Goal: Task Accomplishment & Management: Complete application form

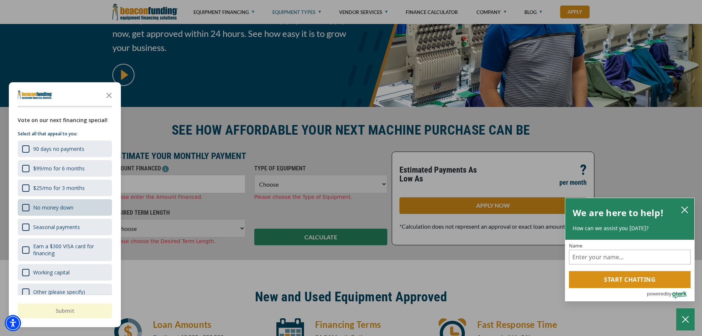
click at [24, 200] on div "No money down" at bounding box center [65, 207] width 94 height 17
click at [59, 311] on button "Submit" at bounding box center [65, 310] width 94 height 15
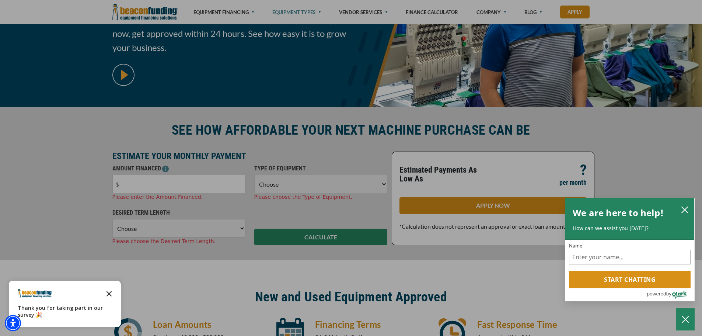
click at [112, 294] on icon "Close the survey" at bounding box center [109, 293] width 15 height 15
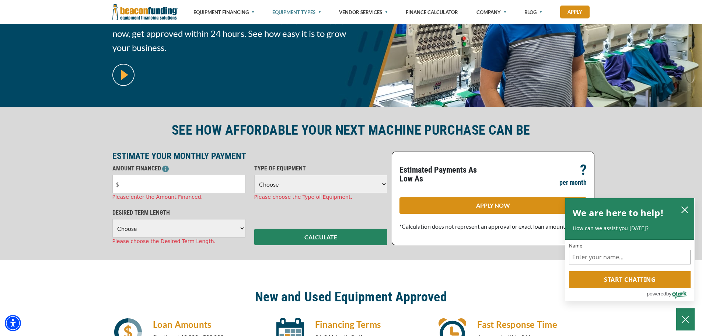
click at [129, 230] on select "Choose 36 Months 48 Months 60 Months" at bounding box center [178, 228] width 133 height 18
select select "60"
click at [112, 219] on select "Choose 36 Months 48 Months 60 Months" at bounding box center [178, 228] width 133 height 18
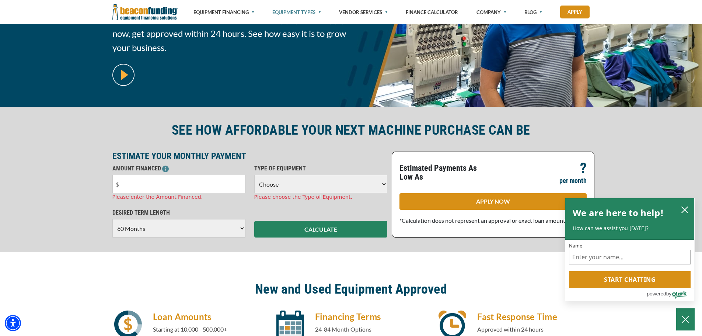
click at [279, 185] on select "Choose Backhoe Boom/Bucket Truck Chipper Commercial Mower Crane DTG/DTF Printin…" at bounding box center [320, 184] width 133 height 18
click at [266, 188] on select "Choose Backhoe Boom/Bucket Truck Chipper Commercial Mower Crane DTG/DTF Printin…" at bounding box center [320, 184] width 133 height 18
select select "1"
click at [254, 175] on select "Choose Backhoe Boom/Bucket Truck Chipper Commercial Mower Crane DTG/DTF Printin…" at bounding box center [320, 184] width 133 height 18
click at [163, 186] on input "text" at bounding box center [178, 184] width 133 height 18
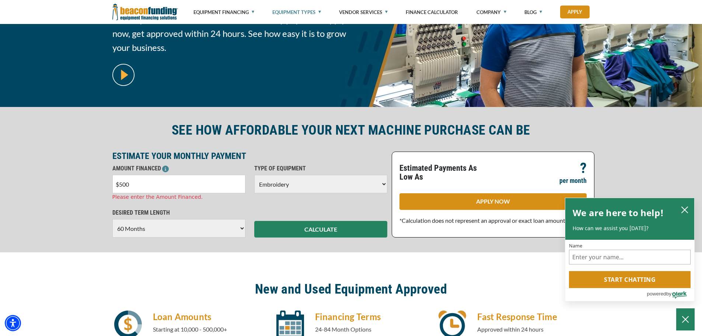
type input "$5,000"
click at [367, 224] on button "CALCULATE" at bounding box center [320, 229] width 133 height 17
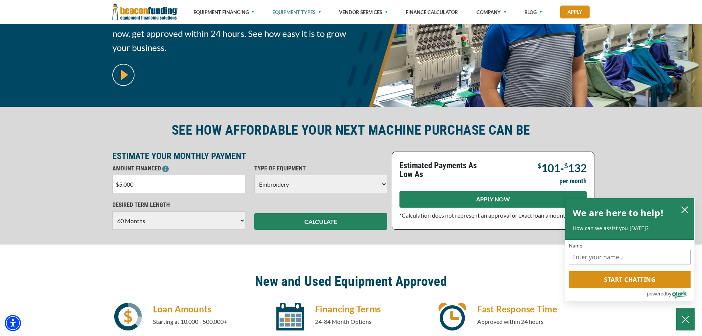
click at [416, 198] on link "APPLY NOW" at bounding box center [493, 199] width 187 height 17
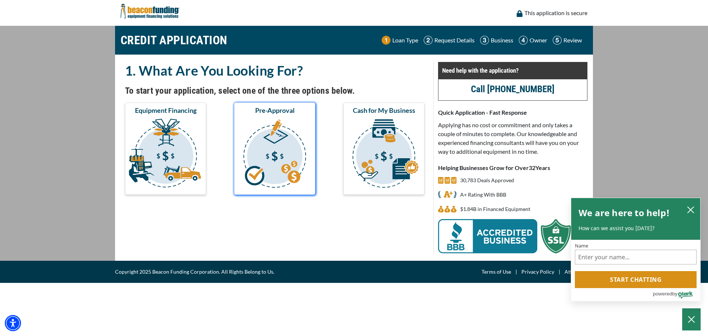
click at [272, 159] on img "submit" at bounding box center [275, 155] width 78 height 74
click at [268, 150] on img "submit" at bounding box center [275, 155] width 78 height 74
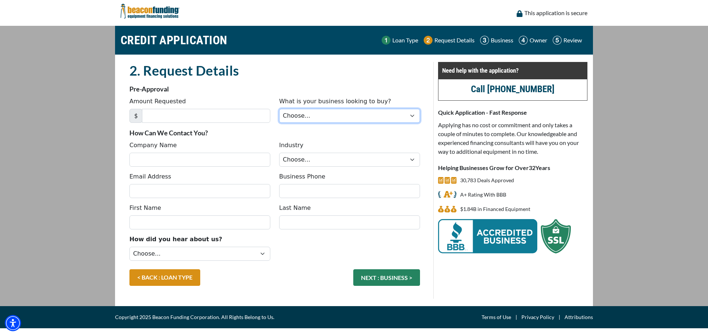
click at [300, 111] on select "Choose... Backhoe Boom/Bucket Truck Chipper Commercial Mower Crane DTG/DTF Prin…" at bounding box center [349, 116] width 141 height 14
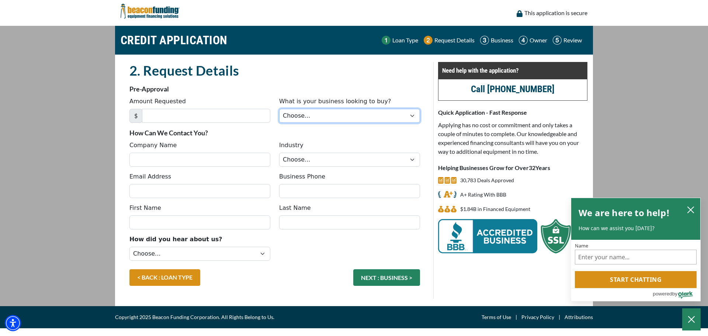
select select "1"
click at [279, 109] on select "Choose... Backhoe Boom/Bucket Truck Chipper Commercial Mower Crane DTG/DTF Prin…" at bounding box center [349, 116] width 141 height 14
click at [177, 118] on input "Amount Requested" at bounding box center [206, 116] width 128 height 14
type input "5,000"
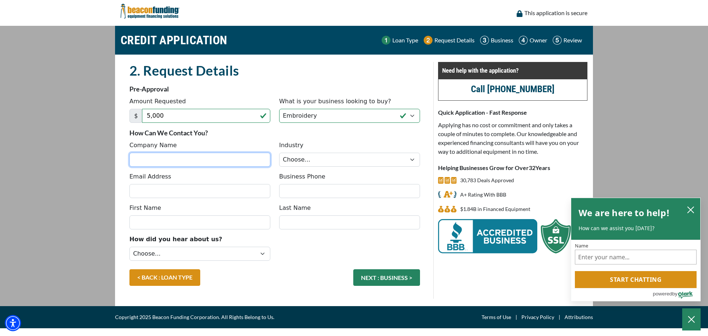
click at [167, 154] on input "Company Name" at bounding box center [199, 160] width 141 height 14
type input "sweetfashions"
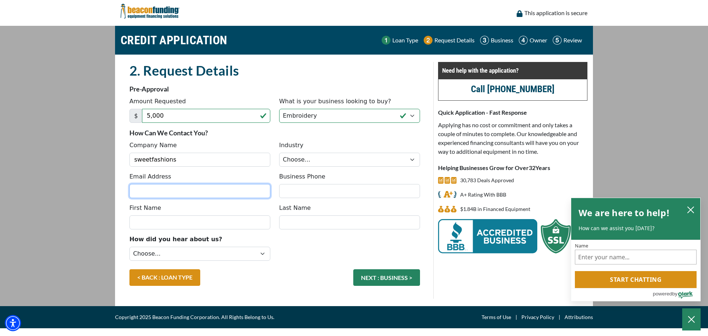
click at [185, 189] on input "Email Address" at bounding box center [199, 191] width 141 height 14
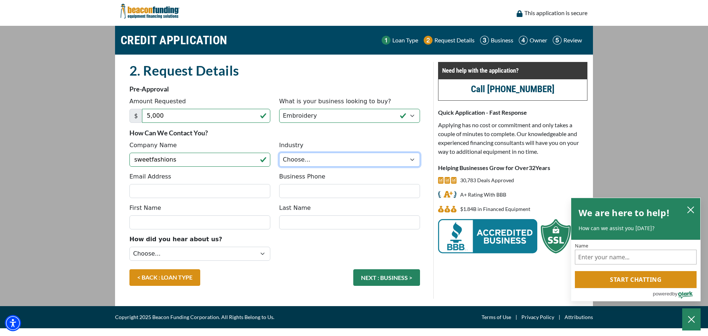
click at [331, 165] on select "Choose... Towing Landscape/Hardscape Decorated Apparel Septic Light Constructio…" at bounding box center [349, 160] width 141 height 14
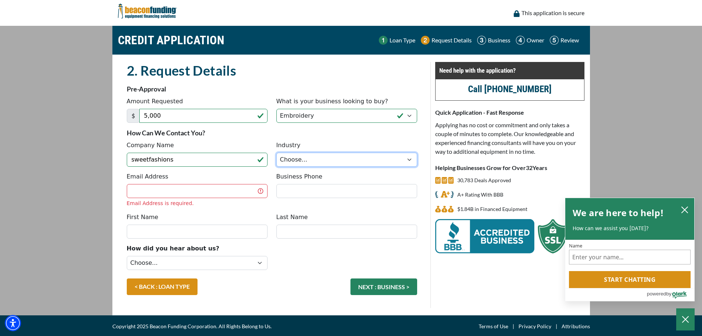
select select "3"
click at [276, 153] on select "Choose... Towing Landscape/Hardscape Decorated Apparel Septic Light Constructio…" at bounding box center [346, 160] width 141 height 14
click at [187, 187] on input "Email Address" at bounding box center [197, 191] width 141 height 14
type input "brttneycoley@gmail.com"
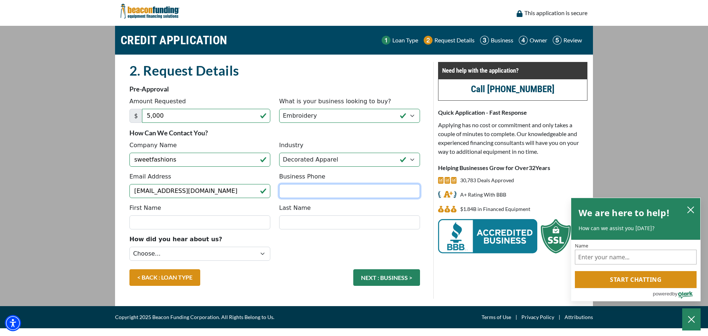
click at [342, 192] on input "Business Phone" at bounding box center [349, 191] width 141 height 14
type input "[PHONE_NUMBER]"
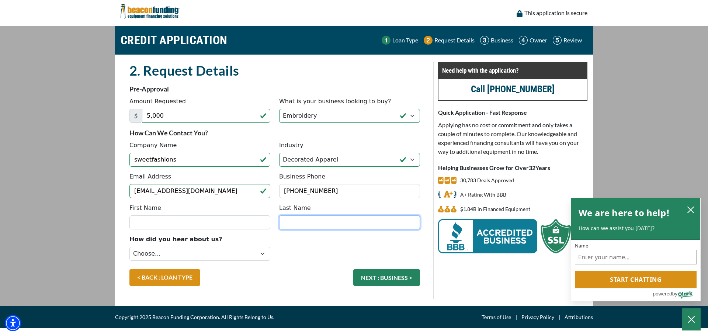
click at [322, 224] on input "Last Name" at bounding box center [349, 222] width 141 height 14
type input "Coley"
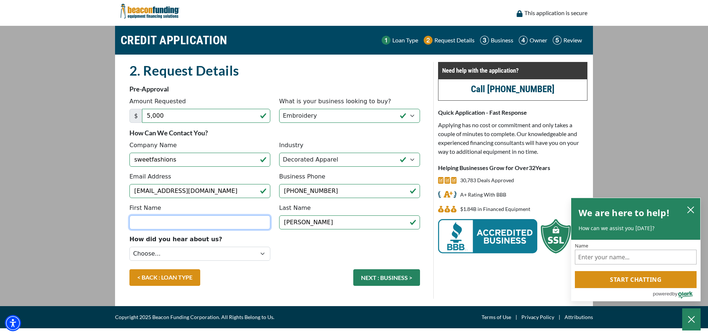
click at [216, 219] on input "First Name" at bounding box center [199, 222] width 141 height 14
type input "Brittney"
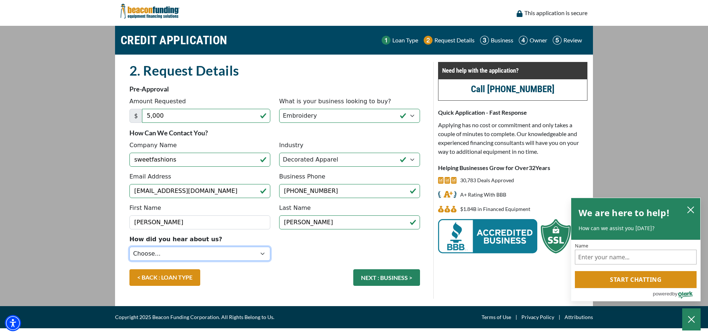
click at [220, 251] on select "Choose... Internet Search Vendor Referral Word of Mouth Client Referral Email E…" at bounding box center [199, 254] width 141 height 14
select select "14"
click at [129, 247] on select "Choose... Internet Search Vendor Referral Word of Mouth Client Referral Email E…" at bounding box center [199, 254] width 141 height 14
click at [395, 276] on button "NEXT : BUSINESS >" at bounding box center [386, 277] width 67 height 17
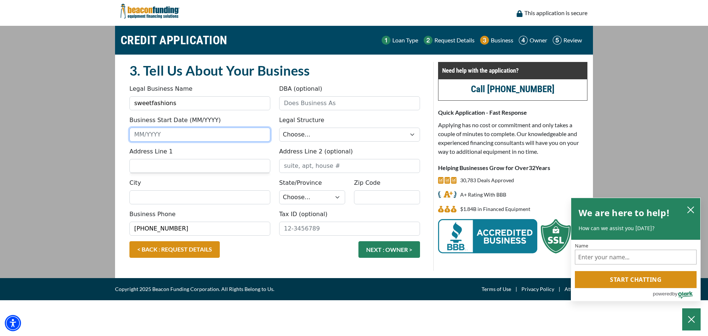
click at [187, 137] on input "Business Start Date (MM/YYYY)" at bounding box center [199, 135] width 141 height 14
type input "02/2019"
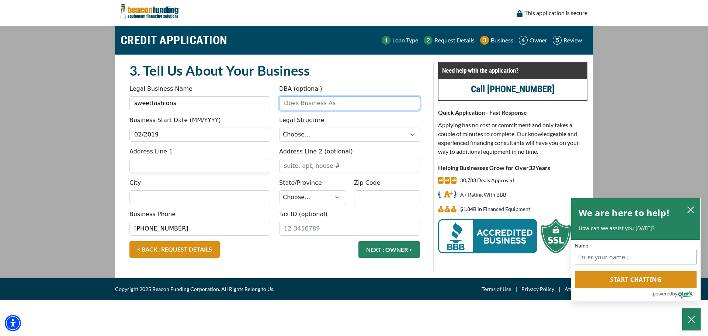
click at [322, 101] on input "DBA (optional)" at bounding box center [349, 103] width 141 height 14
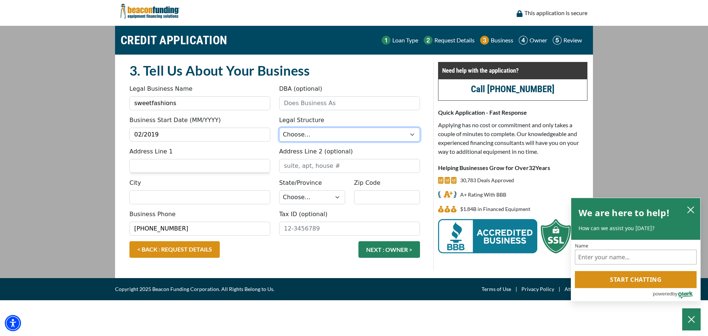
click at [306, 129] on select "Choose... Corporation LLC LLP Municipality Non-Profit Partnership Proprietorship" at bounding box center [349, 135] width 141 height 14
select select "4"
click at [279, 128] on select "Choose... Corporation LLC LLP Municipality Non-Profit Partnership Proprietorship" at bounding box center [349, 135] width 141 height 14
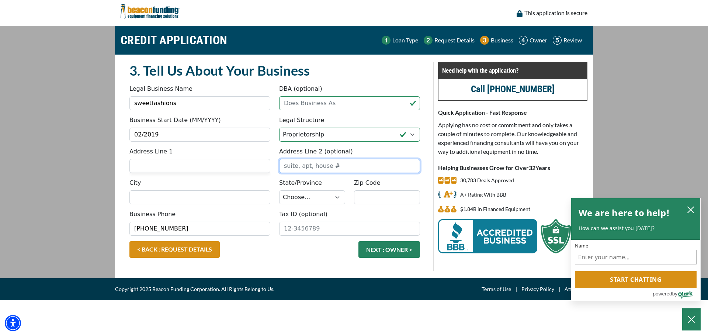
click at [304, 167] on input "Address Line 2 (optional)" at bounding box center [349, 166] width 141 height 14
type input "Apt 1"
click at [231, 170] on input "Address Line 1" at bounding box center [199, 166] width 141 height 14
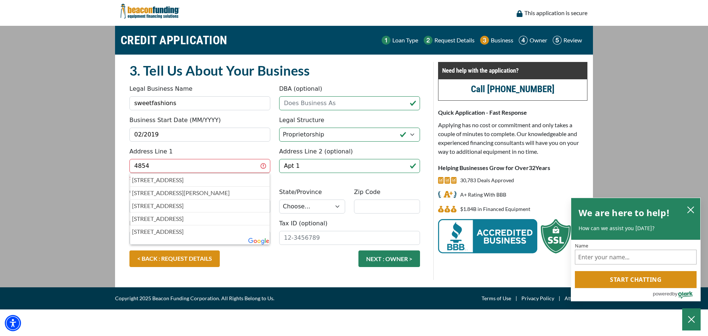
click at [160, 176] on p "4854 Bontura Drive, Memphis, TN, USA" at bounding box center [200, 179] width 136 height 9
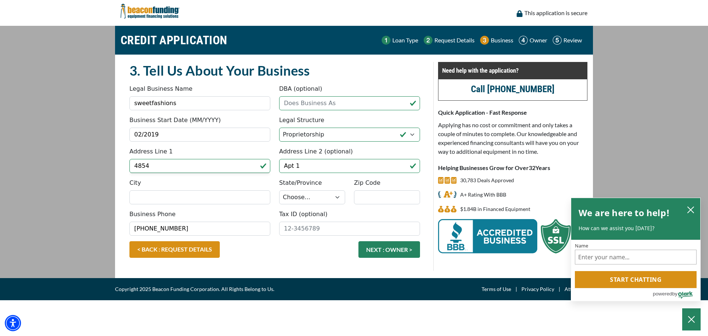
type input "4854 Bontura Drive"
type input "Memphis"
select select "44"
type input "38128"
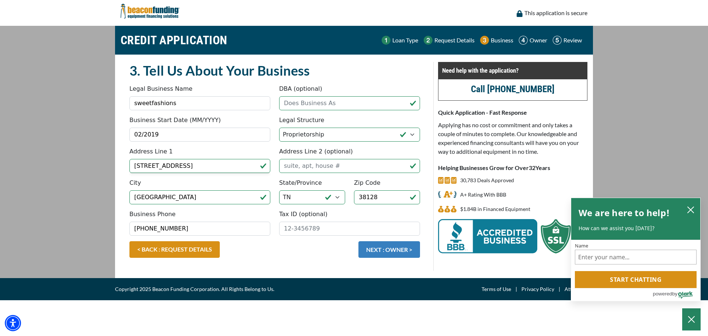
click at [399, 252] on button "NEXT : OWNER >" at bounding box center [389, 249] width 62 height 17
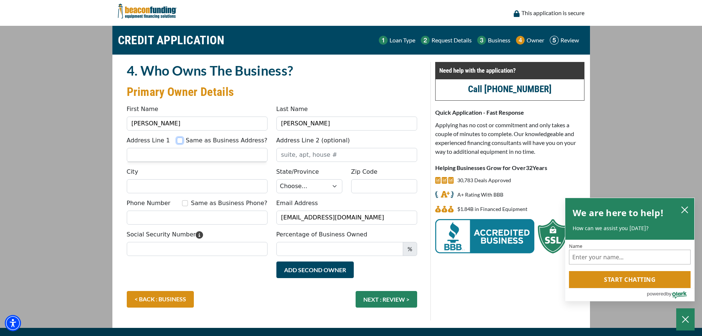
click at [183, 139] on input "Same as Business Address?" at bounding box center [180, 140] width 6 height 6
checkbox input "true"
type input "[STREET_ADDRESS]"
type input "[GEOGRAPHIC_DATA]"
select select "44"
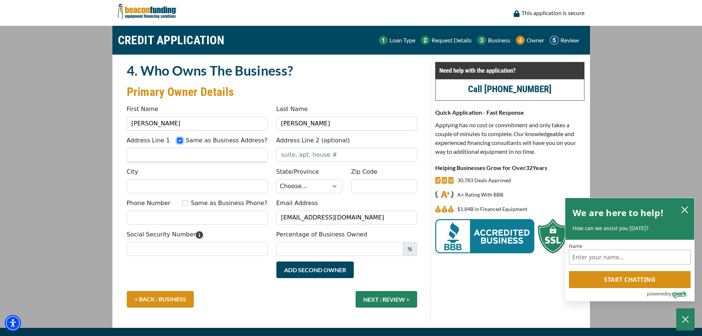
type input "38128"
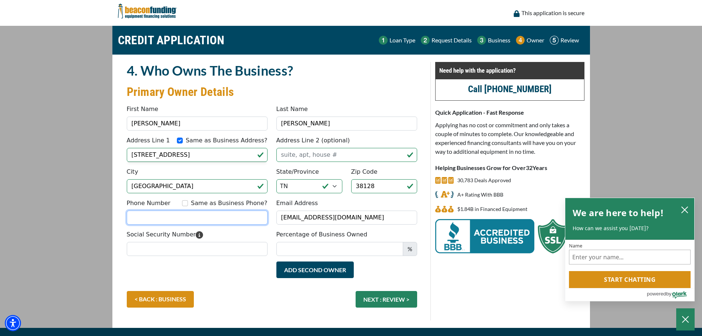
click at [203, 218] on input "Phone Number" at bounding box center [197, 217] width 141 height 14
type input "[PHONE_NUMBER]"
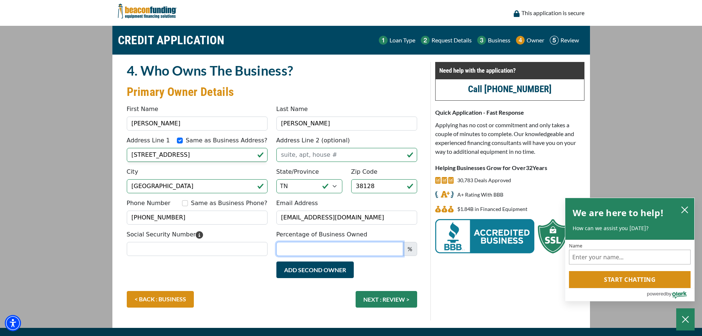
click at [300, 251] on input "Percentage of Business Owned" at bounding box center [339, 249] width 127 height 14
type input "100"
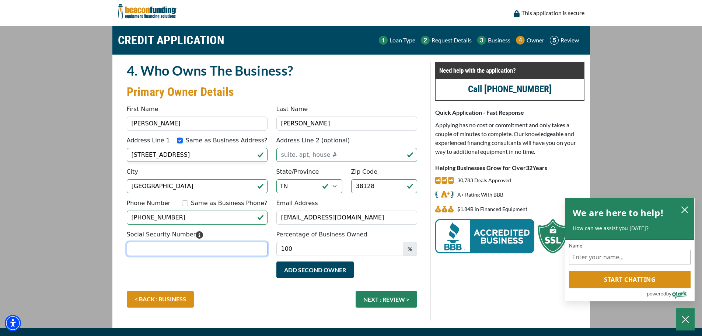
click at [223, 252] on input "Social Security Number" at bounding box center [197, 249] width 141 height 14
type input "339-86-2761"
click at [229, 286] on div "Add Second Owner Remove Second Owner" at bounding box center [271, 275] width 299 height 29
click at [383, 301] on button "NEXT : REVIEW >" at bounding box center [387, 299] width 62 height 17
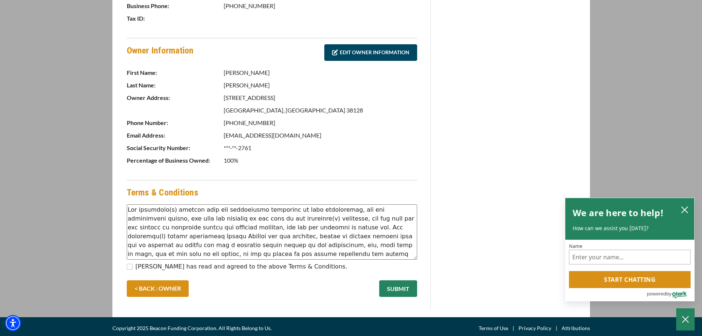
scroll to position [298, 0]
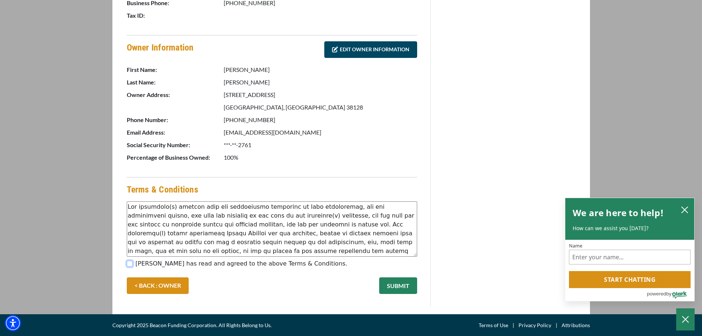
click at [130, 265] on input "[PERSON_NAME] has read and agreed to the above Terms & Conditions." at bounding box center [130, 264] width 6 height 6
checkbox input "true"
click at [393, 282] on button "SUBMIT" at bounding box center [398, 285] width 38 height 17
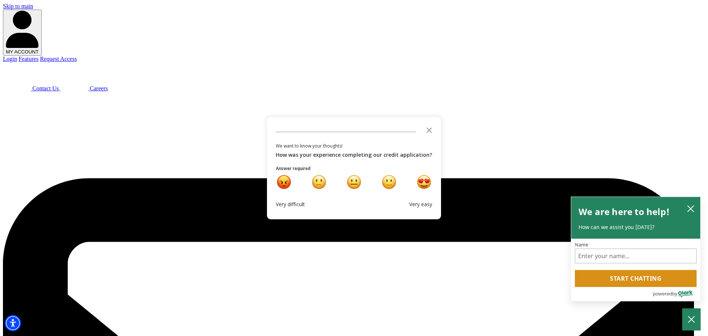
scroll to position [37, 0]
click at [428, 131] on icon "Close the survey" at bounding box center [429, 129] width 15 height 15
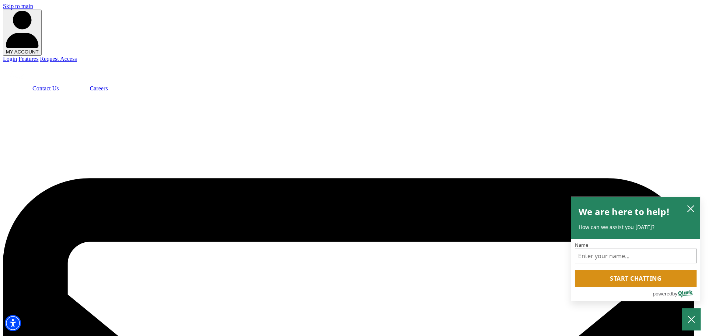
type input "upgrade"
type input "[EMAIL_ADDRESS][DOMAIN_NAME]"
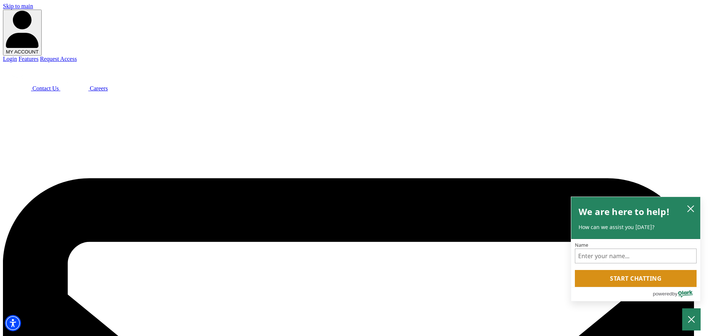
checkbox input "true"
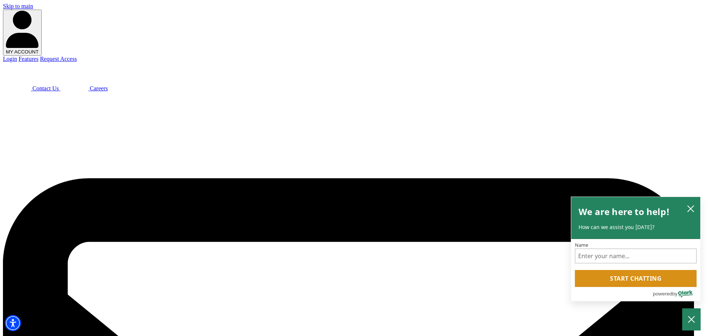
click at [689, 208] on icon "close chatbox" at bounding box center [690, 208] width 7 height 7
